Goal: Information Seeking & Learning: Learn about a topic

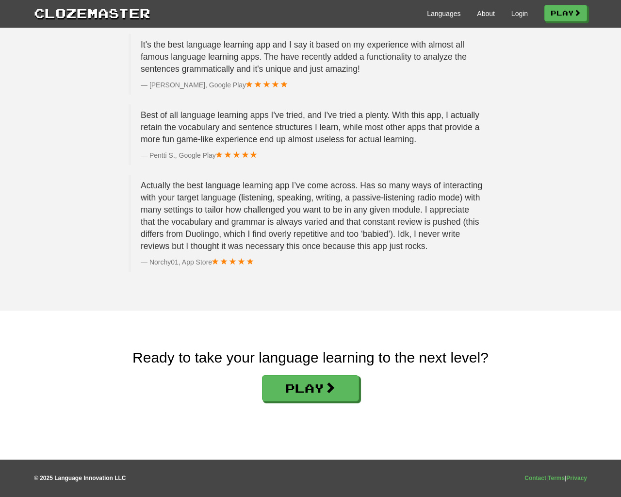
scroll to position [1459, 0]
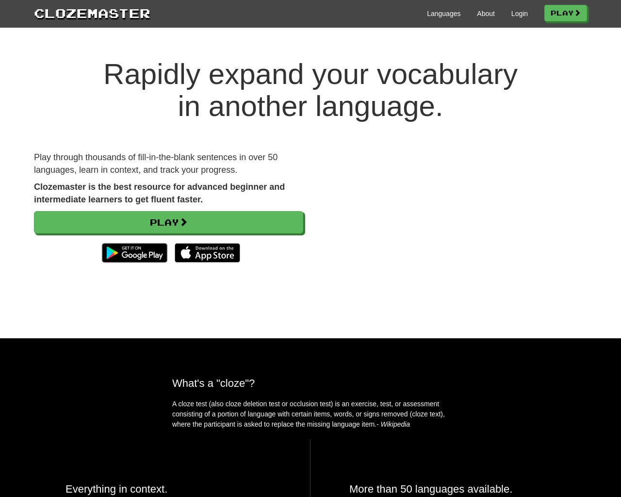
scroll to position [1459, 0]
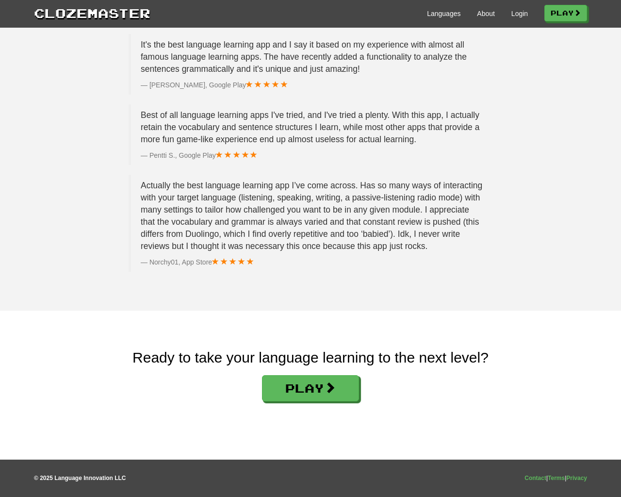
scroll to position [1459, 0]
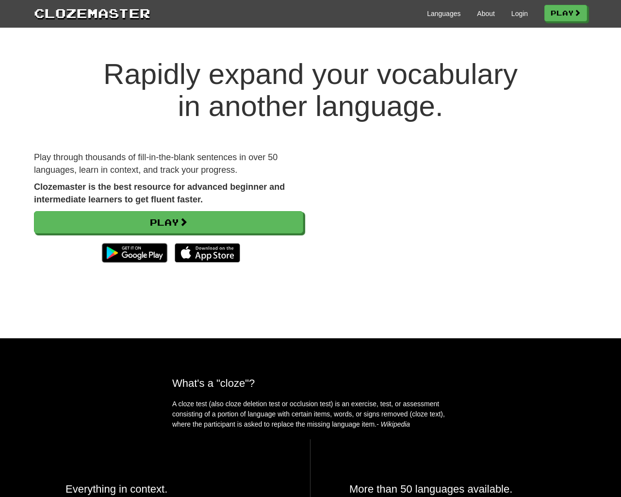
scroll to position [1459, 0]
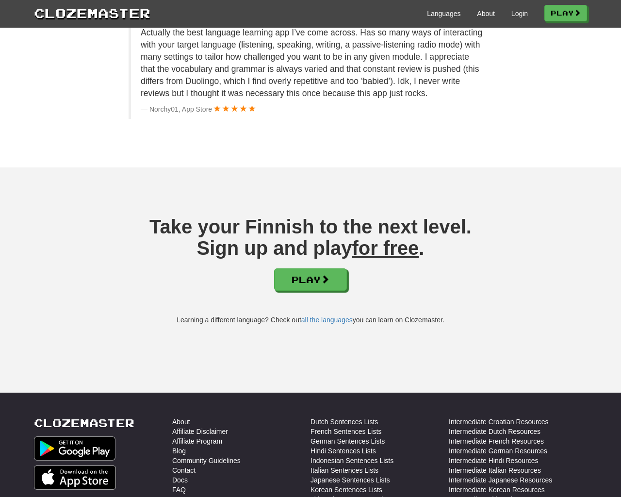
scroll to position [1444, 0]
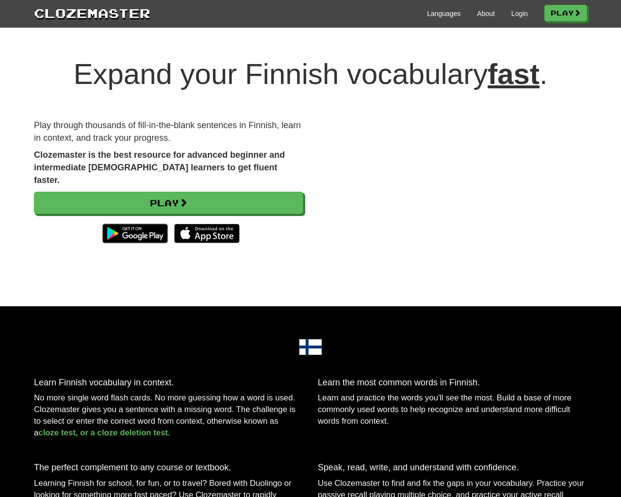
scroll to position [1444, 0]
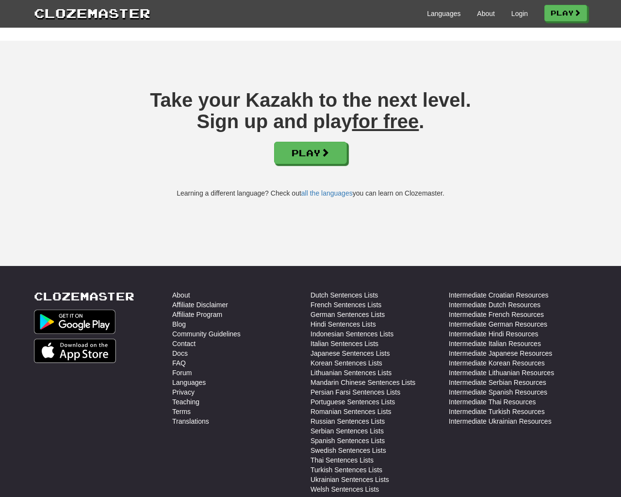
scroll to position [1318, 0]
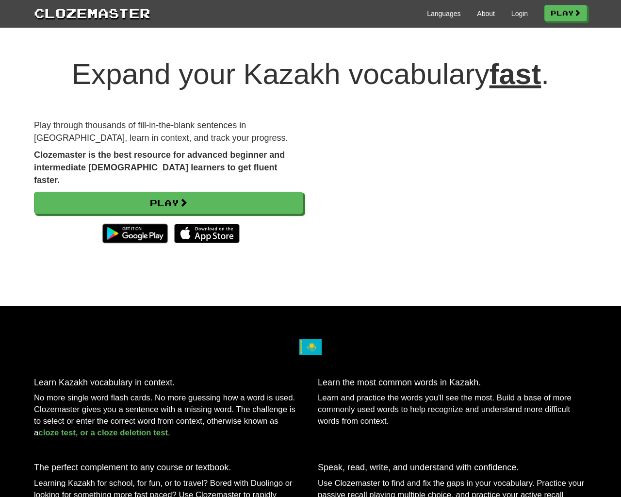
scroll to position [1318, 0]
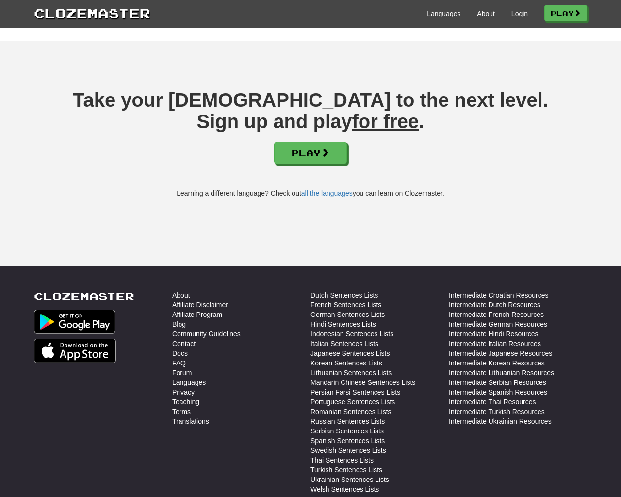
scroll to position [1318, 0]
